Goal: Task Accomplishment & Management: Complete application form

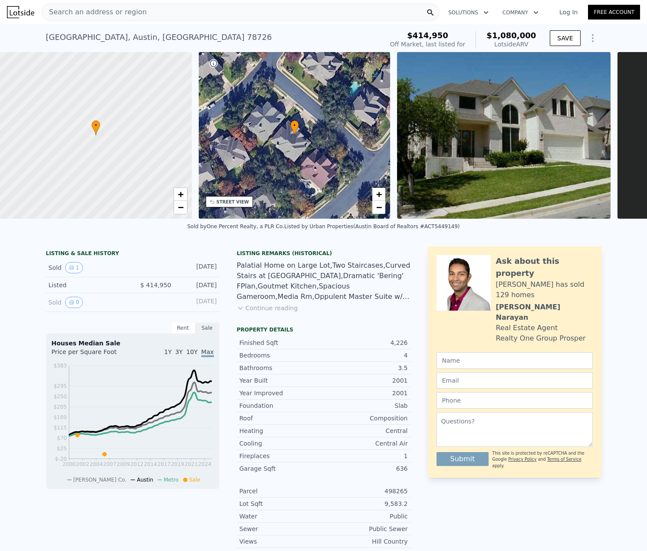
drag, startPoint x: 484, startPoint y: 396, endPoint x: 488, endPoint y: 206, distance: 190.2
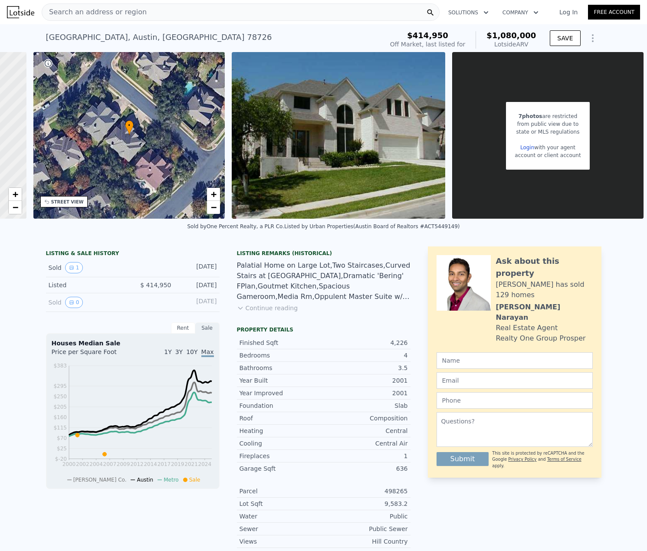
scroll to position [0, 175]
click at [524, 147] on link "Login" at bounding box center [528, 148] width 14 height 6
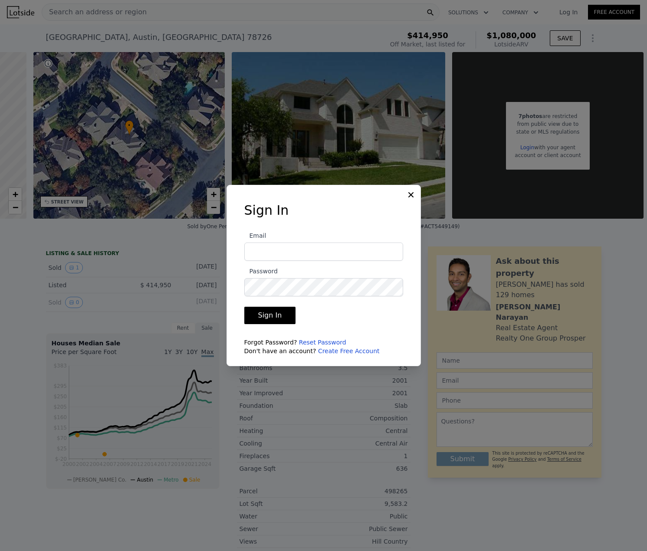
click at [327, 351] on link "Create Free Account" at bounding box center [349, 351] width 62 height 7
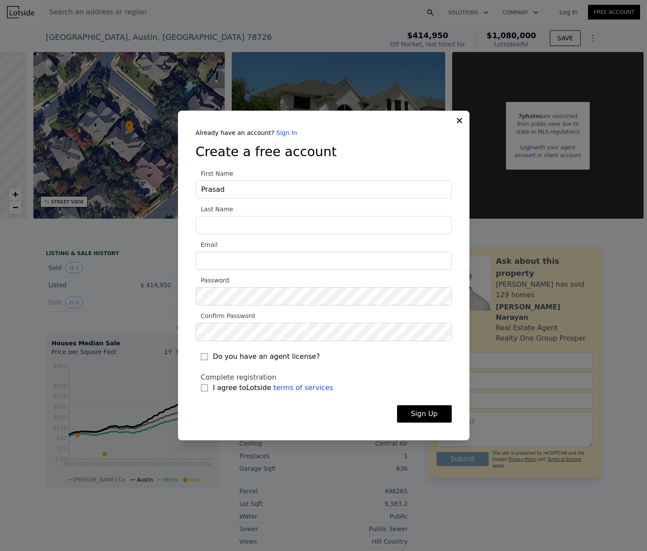
type input "Prasad"
type input "Raman"
click at [0, 551] on com-1password-button at bounding box center [0, 558] width 0 height 0
type input "[EMAIL_ADDRESS][DOMAIN_NAME]"
click at [215, 390] on span "I agree to Lotside terms of services" at bounding box center [273, 388] width 120 height 10
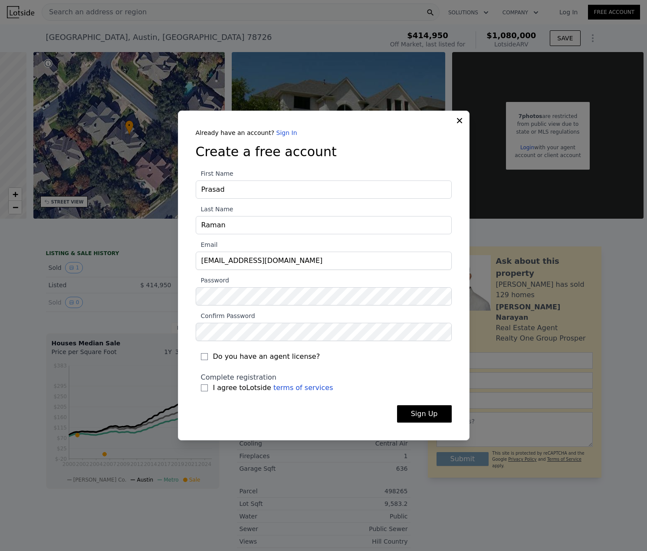
click at [208, 390] on input "I agree to Lotside terms of services" at bounding box center [204, 388] width 7 height 7
checkbox input "true"
click at [408, 411] on button "Sign Up" at bounding box center [424, 413] width 55 height 17
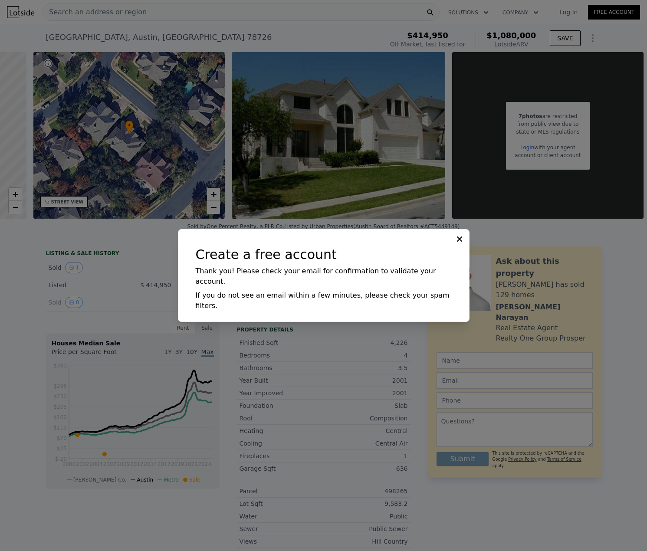
click at [464, 244] on button at bounding box center [460, 238] width 10 height 10
